Goal: Task Accomplishment & Management: Use online tool/utility

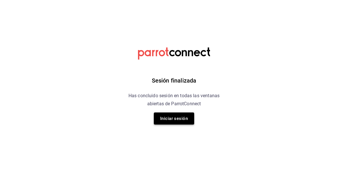
click at [174, 118] on button "Iniciar sesión" at bounding box center [174, 119] width 40 height 12
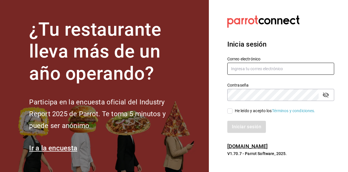
type input "mochomos.mitikah@grupocosteno.com"
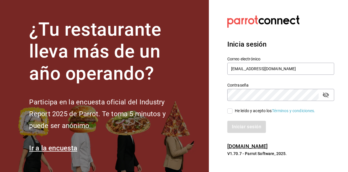
click at [227, 111] on div "He leído y acepto los Términos y condiciones." at bounding box center [277, 107] width 114 height 13
click at [230, 108] on label "He leído y acepto los Términos y condiciones." at bounding box center [271, 111] width 88 height 6
click at [230, 109] on input "He leído y acepto los Términos y condiciones." at bounding box center [229, 111] width 5 height 5
checkbox input "true"
click at [237, 128] on button "Iniciar sesión" at bounding box center [246, 127] width 39 height 12
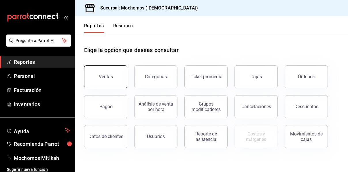
click at [116, 76] on button "Ventas" at bounding box center [105, 76] width 43 height 23
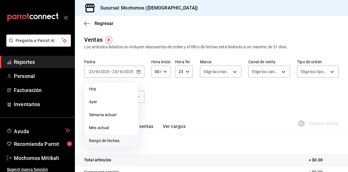
click at [117, 142] on span "Rango de fechas" at bounding box center [111, 141] width 45 height 6
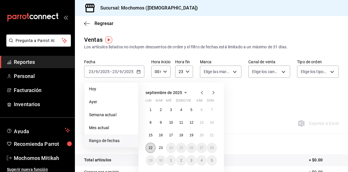
click at [152, 149] on abbr "22" at bounding box center [151, 148] width 4 height 4
click at [159, 149] on button "23" at bounding box center [161, 148] width 10 height 10
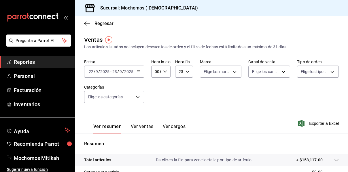
click at [166, 71] on \(Stroke\) "button" at bounding box center [164, 72] width 3 height 2
click at [156, 100] on span "05" at bounding box center [156, 98] width 1 height 5
type input "05:00"
click at [187, 75] on div at bounding box center [174, 86] width 348 height 172
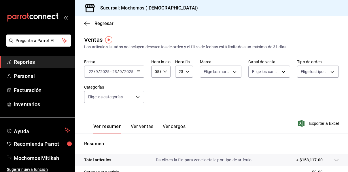
click at [187, 73] on icon "button" at bounding box center [187, 72] width 4 height 4
click at [180, 98] on span "05" at bounding box center [180, 98] width 0 height 5
click at [188, 88] on span "00" at bounding box center [188, 86] width 0 height 5
type input "05:00"
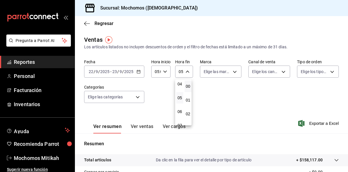
click at [294, 100] on div at bounding box center [174, 86] width 348 height 172
click at [308, 126] on span "Exportar a Excel" at bounding box center [318, 123] width 39 height 7
